Goal: Task Accomplishment & Management: Use online tool/utility

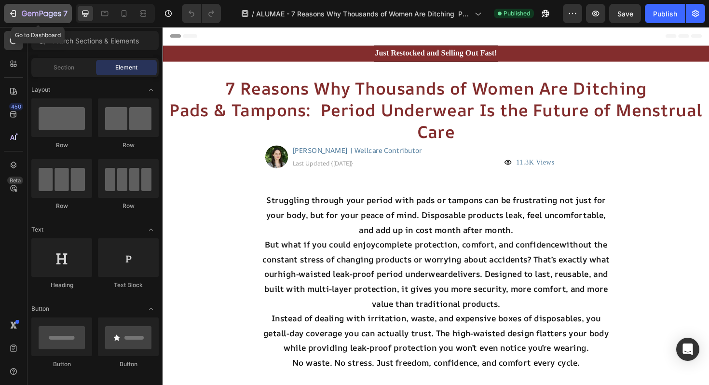
click at [19, 9] on div "7" at bounding box center [37, 14] width 59 height 12
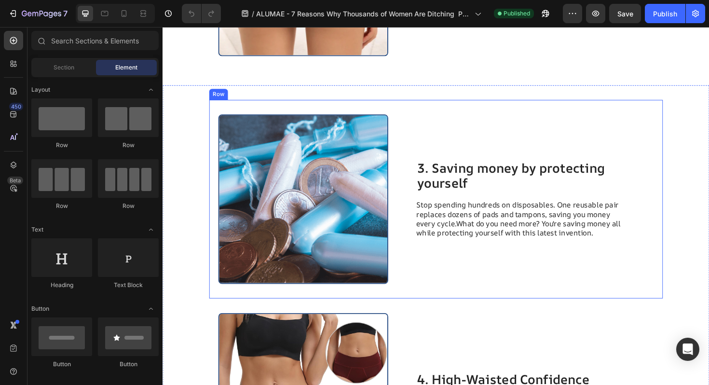
scroll to position [948, 0]
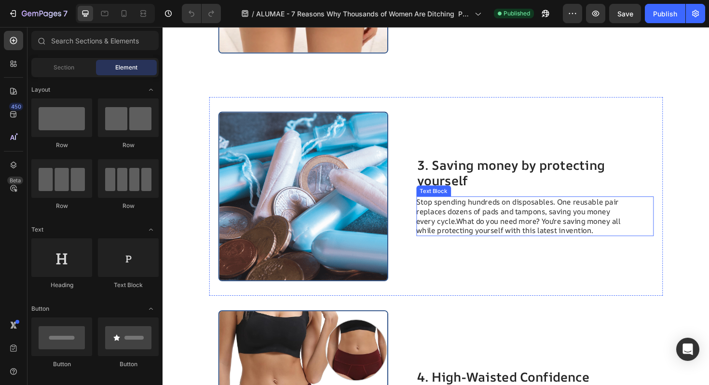
click at [471, 231] on p "Stop spending hundreds on disposables. One reusable pair replaces dozens of pad…" at bounding box center [539, 227] width 217 height 40
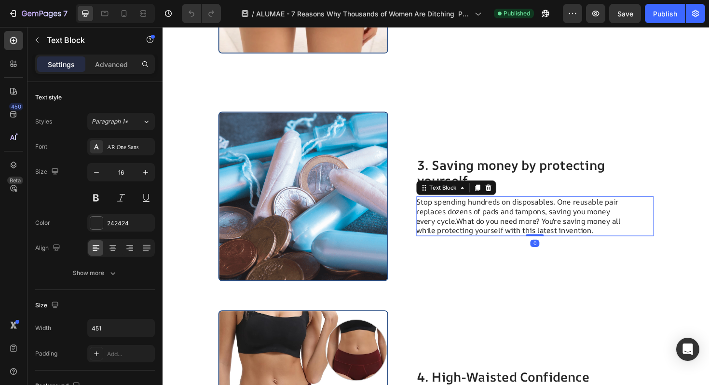
click at [472, 232] on p "Stop spending hundreds on disposables. One reusable pair replaces dozens of pad…" at bounding box center [539, 227] width 217 height 40
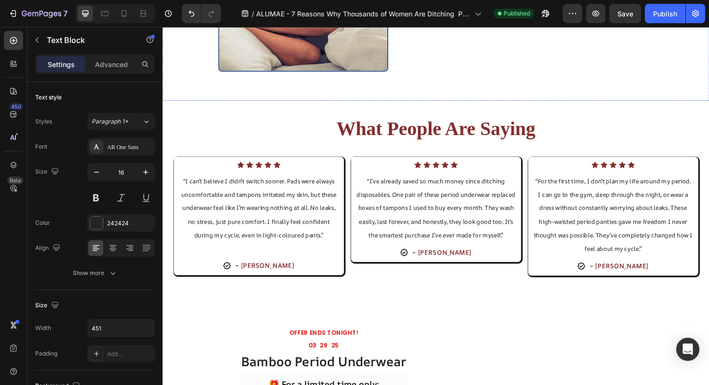
scroll to position [2017, 0]
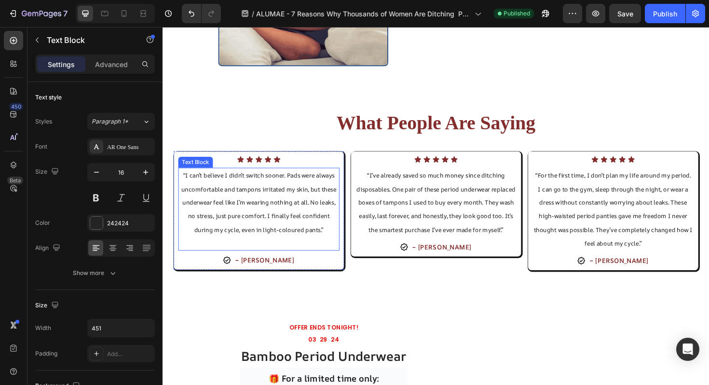
click at [244, 257] on p at bounding box center [264, 256] width 169 height 14
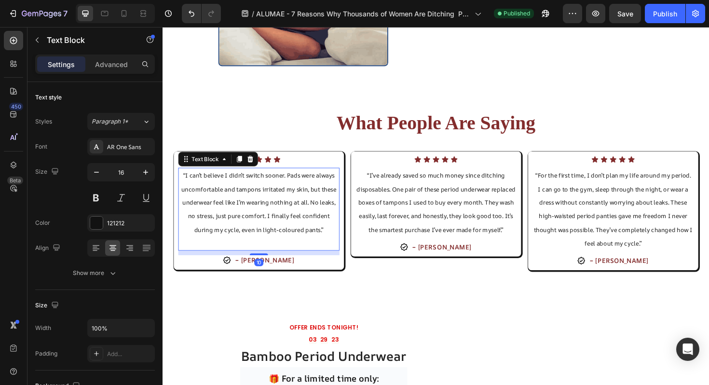
click at [243, 254] on p at bounding box center [264, 256] width 169 height 14
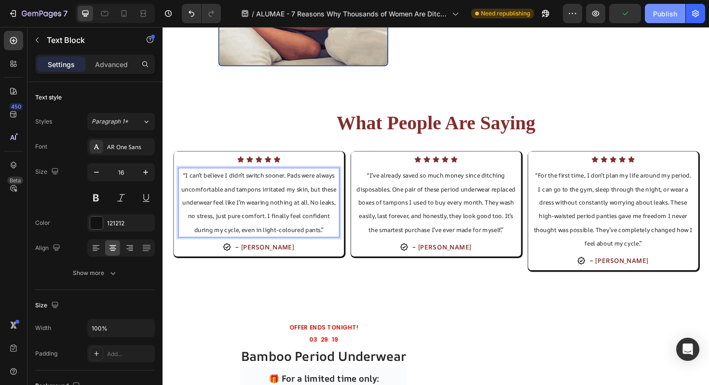
click at [668, 16] on div "Publish" at bounding box center [665, 14] width 24 height 10
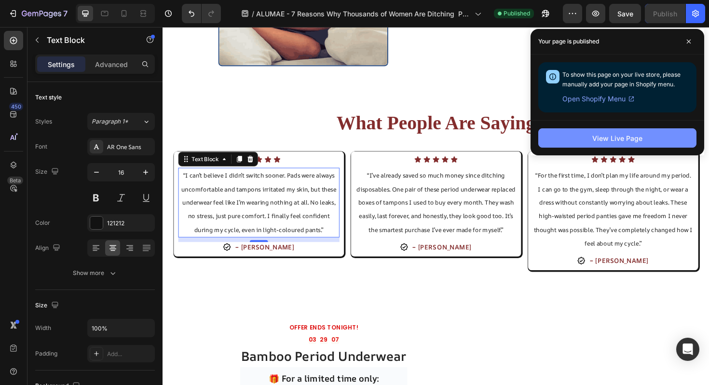
click at [560, 137] on button "View Live Page" at bounding box center [617, 137] width 158 height 19
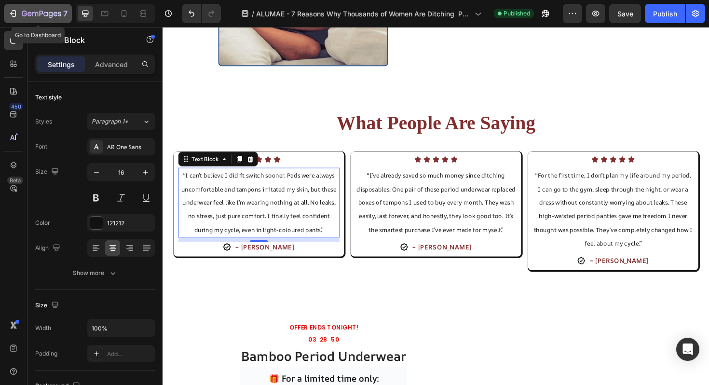
click at [24, 14] on icon "button" at bounding box center [42, 14] width 40 height 8
